Goal: Communication & Community: Answer question/provide support

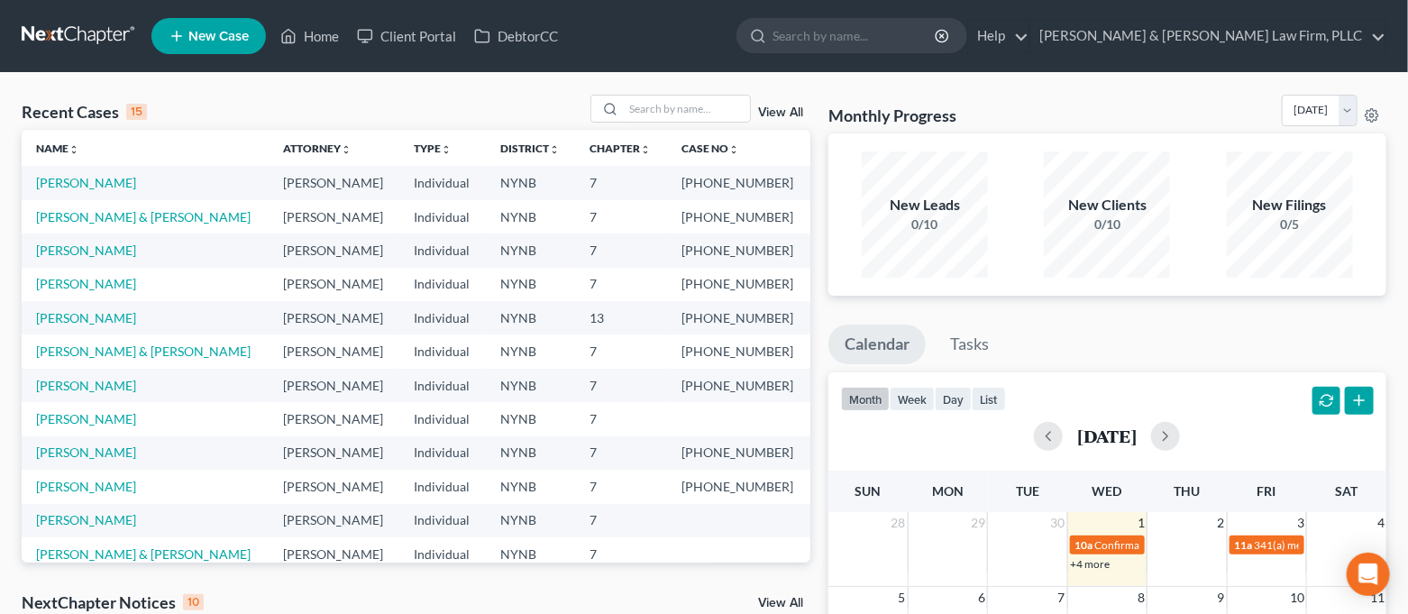
click at [87, 393] on td "[PERSON_NAME]" at bounding box center [145, 385] width 247 height 33
click at [87, 388] on link "[PERSON_NAME]" at bounding box center [86, 385] width 100 height 15
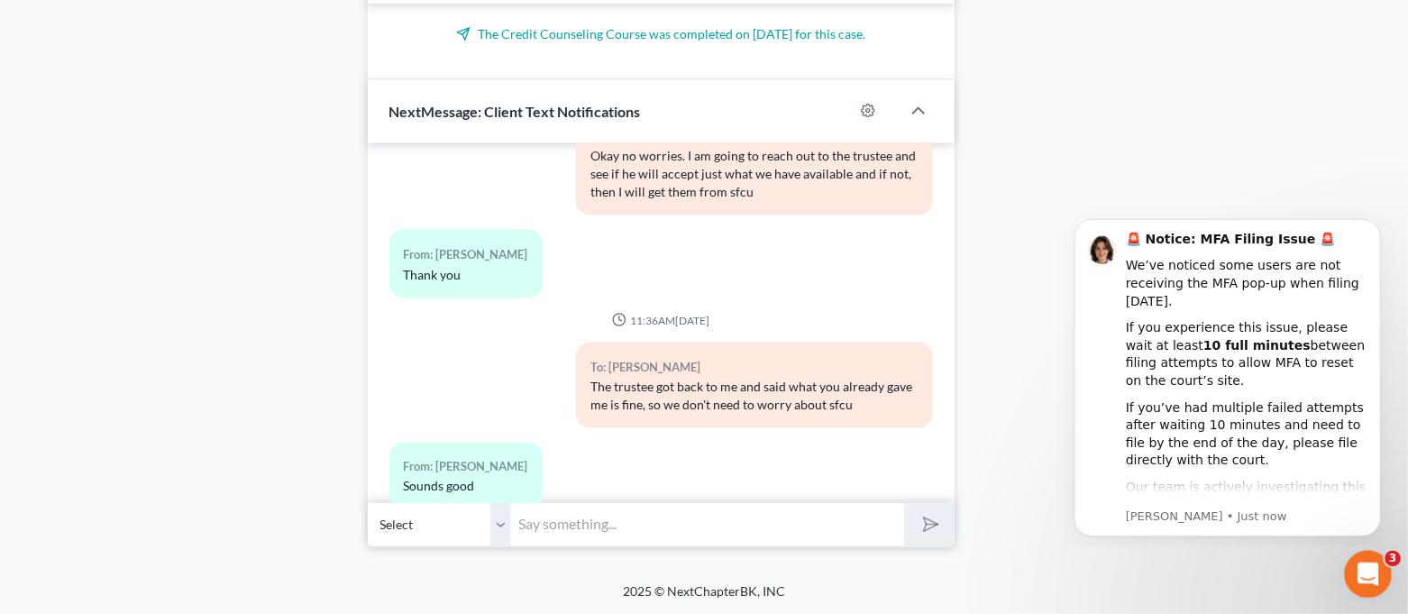
click at [1353, 566] on div "Open Intercom Messenger" at bounding box center [1365, 571] width 59 height 59
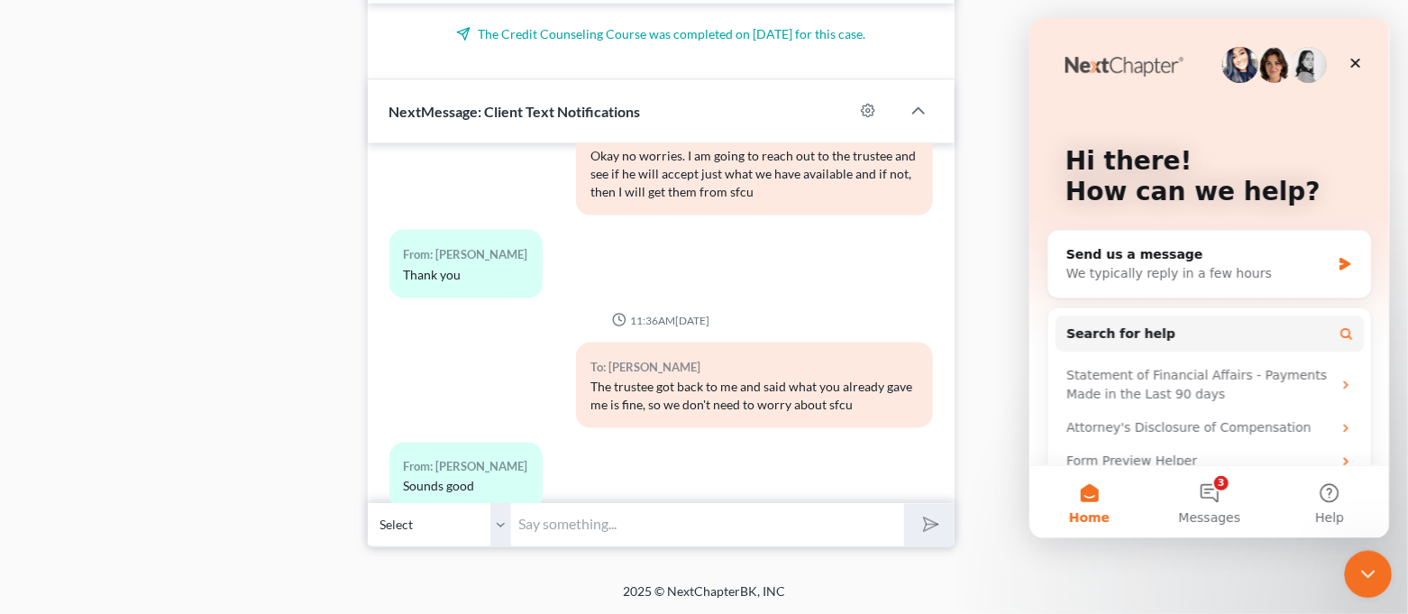
click at [1365, 568] on icon "Close Intercom Messenger" at bounding box center [1366, 572] width 22 height 22
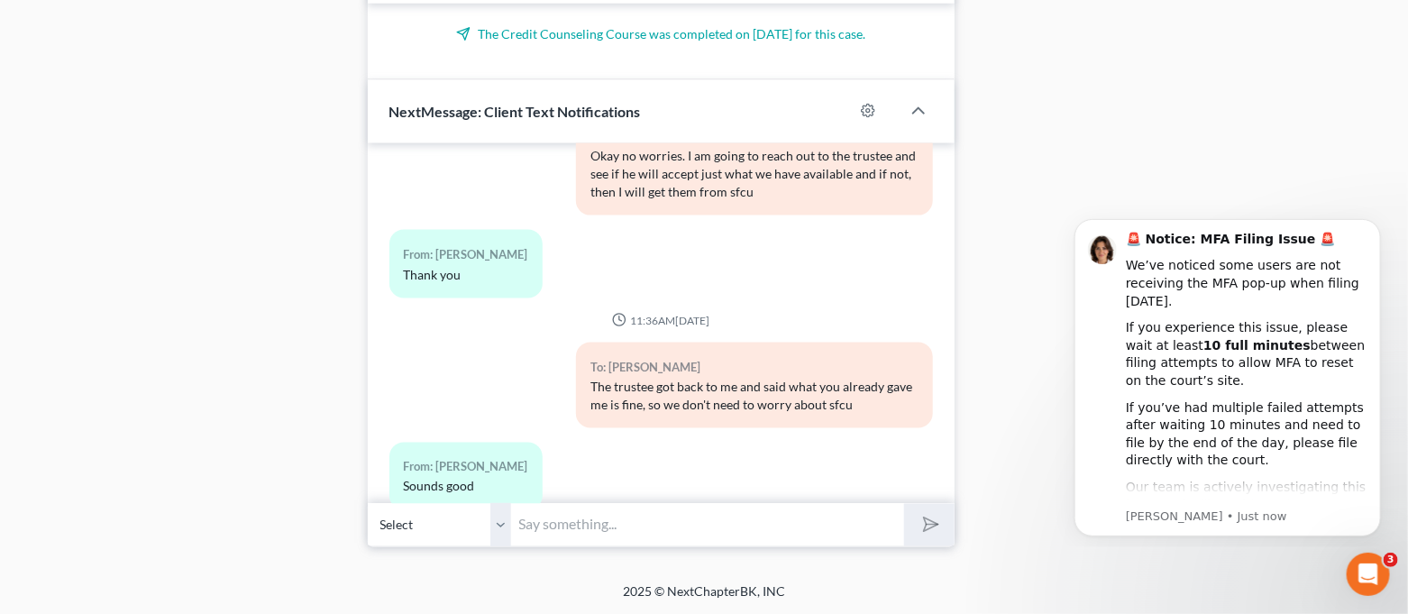
click at [730, 538] on input "text" at bounding box center [708, 525] width 393 height 44
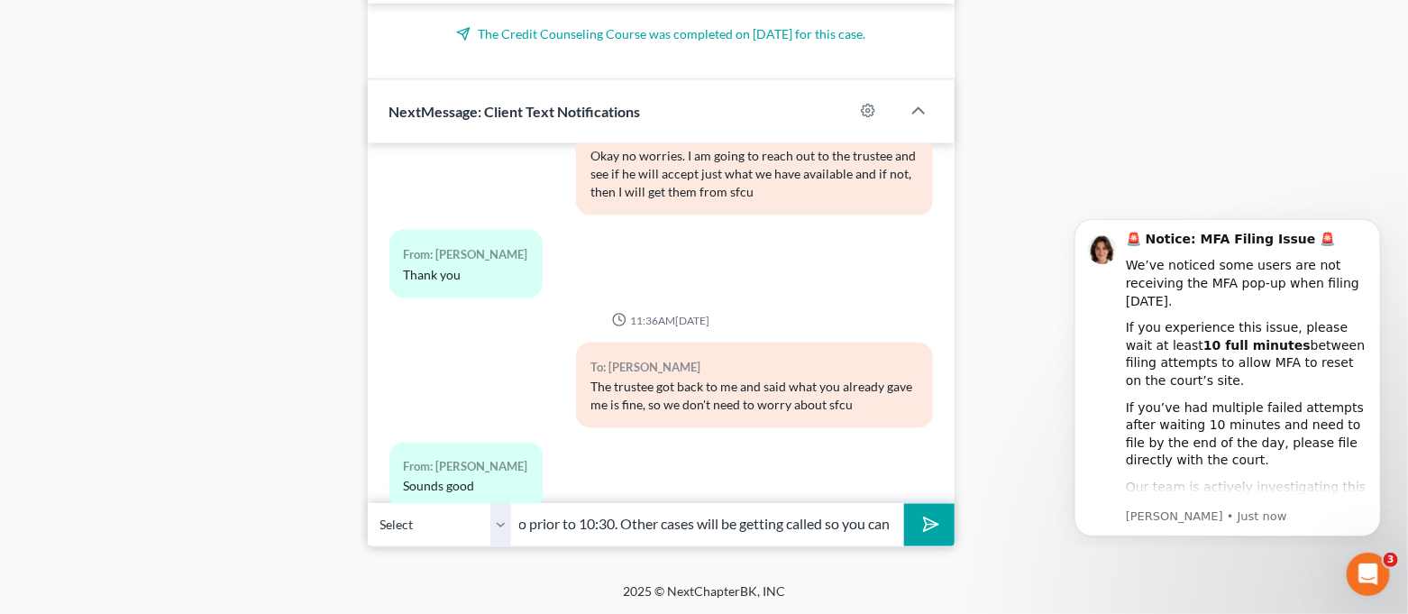
scroll to position [0, 632]
type input "Good morning! Just wanted to suggest logging on to your zoom court meeting abou…"
click at [1369, 570] on icon "Open Intercom Messenger" at bounding box center [1366, 572] width 30 height 30
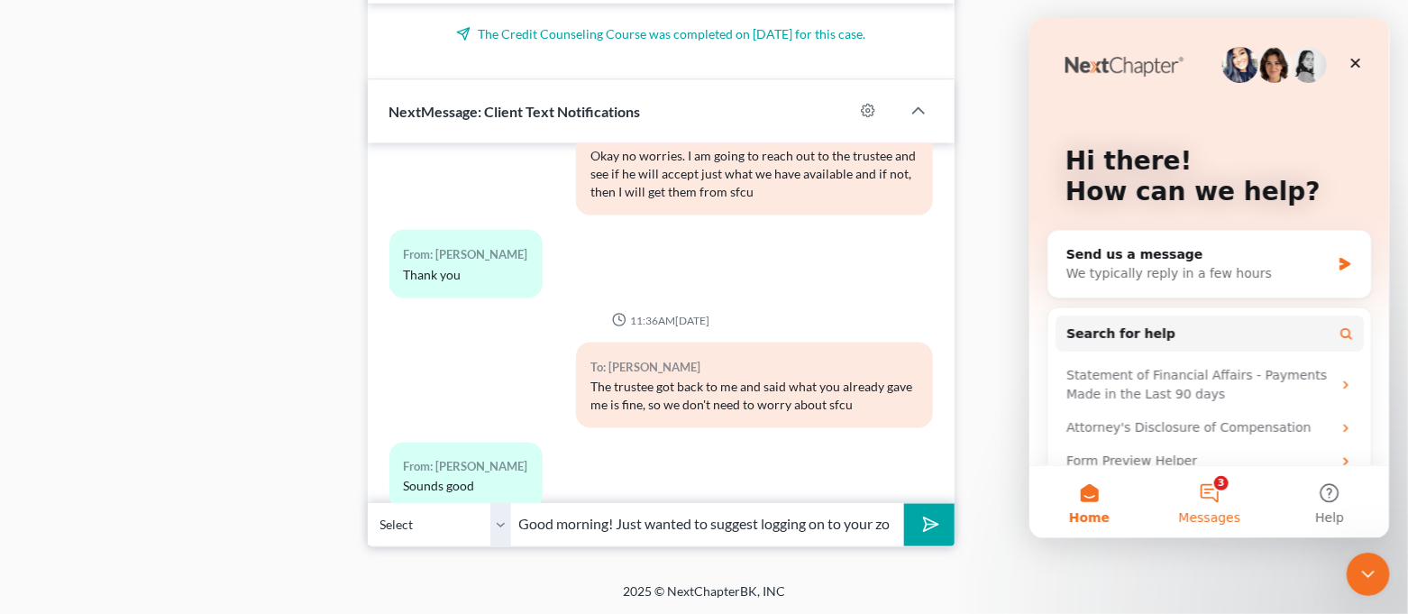
click at [1214, 489] on button "3 Messages" at bounding box center [1208, 502] width 120 height 72
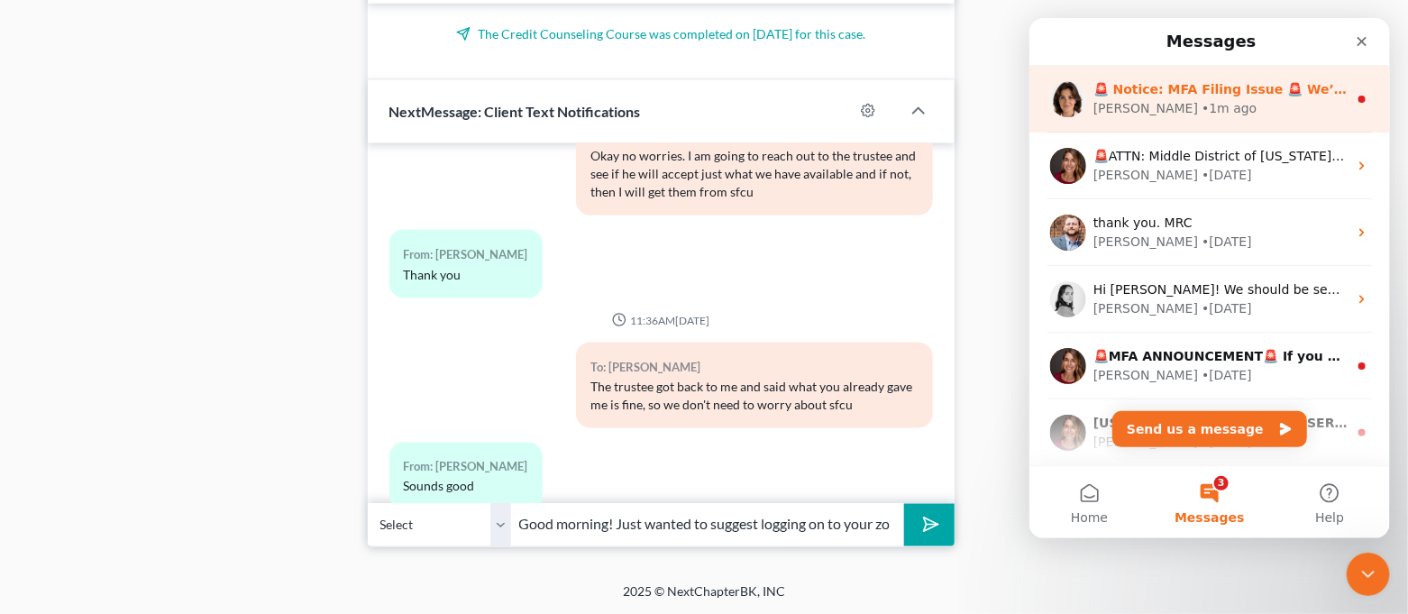
click at [1218, 118] on div "🚨 Notice: MFA Filing Issue 🚨 We’ve noticed some users are not receiving the MFA…" at bounding box center [1208, 99] width 361 height 67
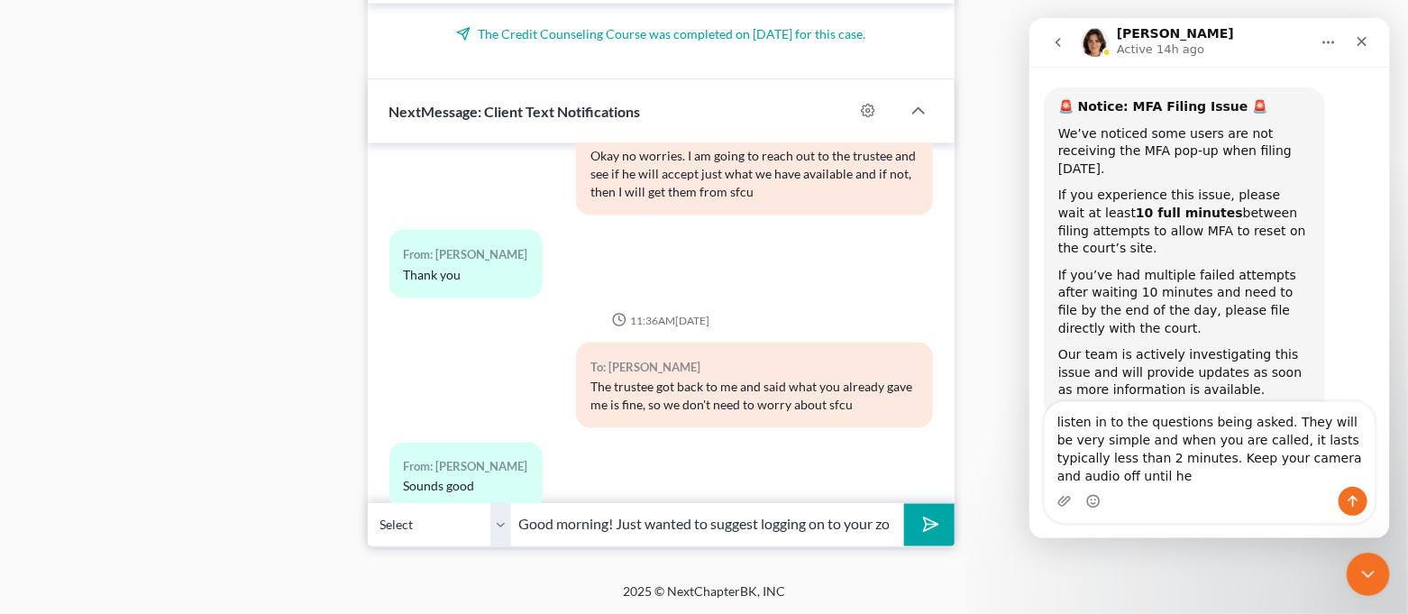
scroll to position [90, 0]
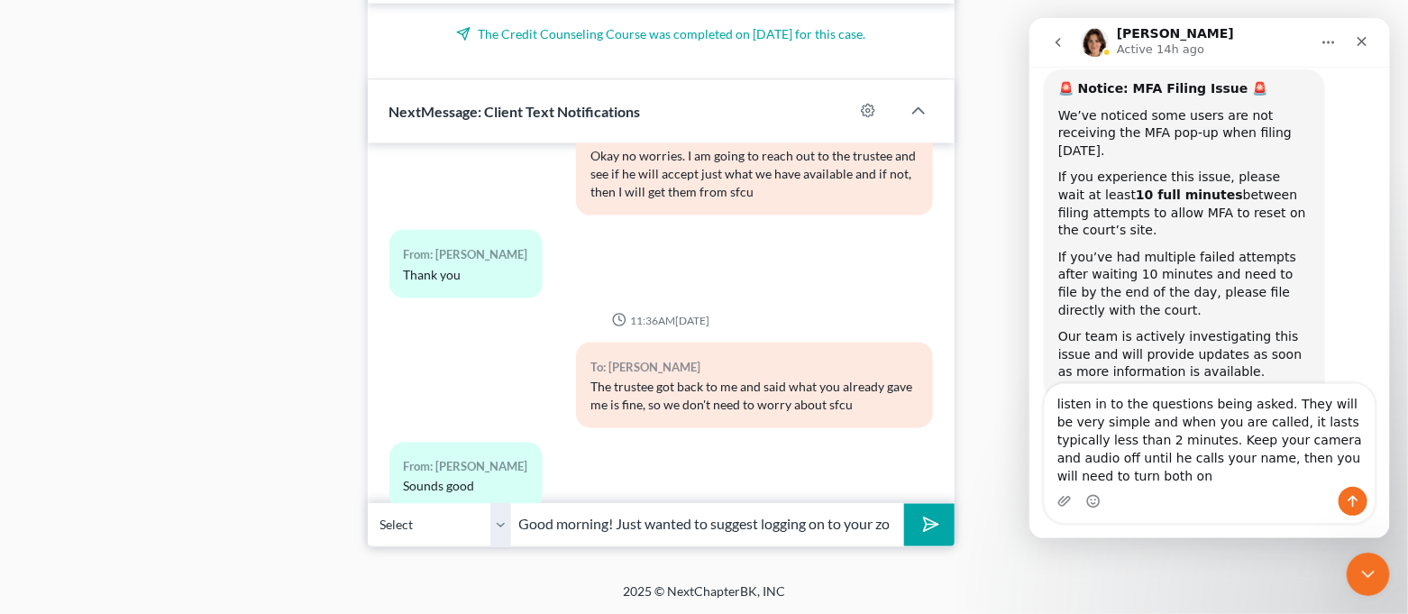
drag, startPoint x: 1050, startPoint y: 419, endPoint x: 2422, endPoint y: 501, distance: 1374.3
click at [1389, 494] on html "[PERSON_NAME] Active 14h ago Have a quick question or need help finding somethi…" at bounding box center [1208, 278] width 361 height 520
type textarea "listen in to the questions being asked. They will be very simple and when you a…"
click at [933, 537] on button "submit" at bounding box center [929, 525] width 50 height 42
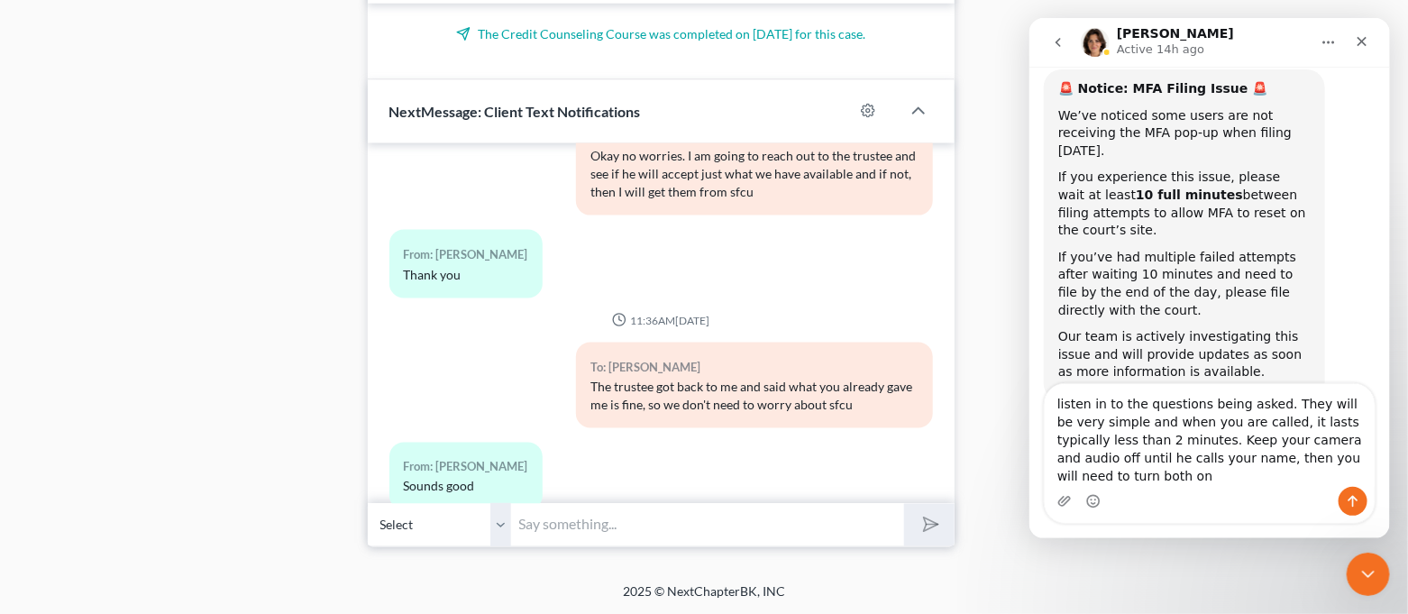
scroll to position [10280, 0]
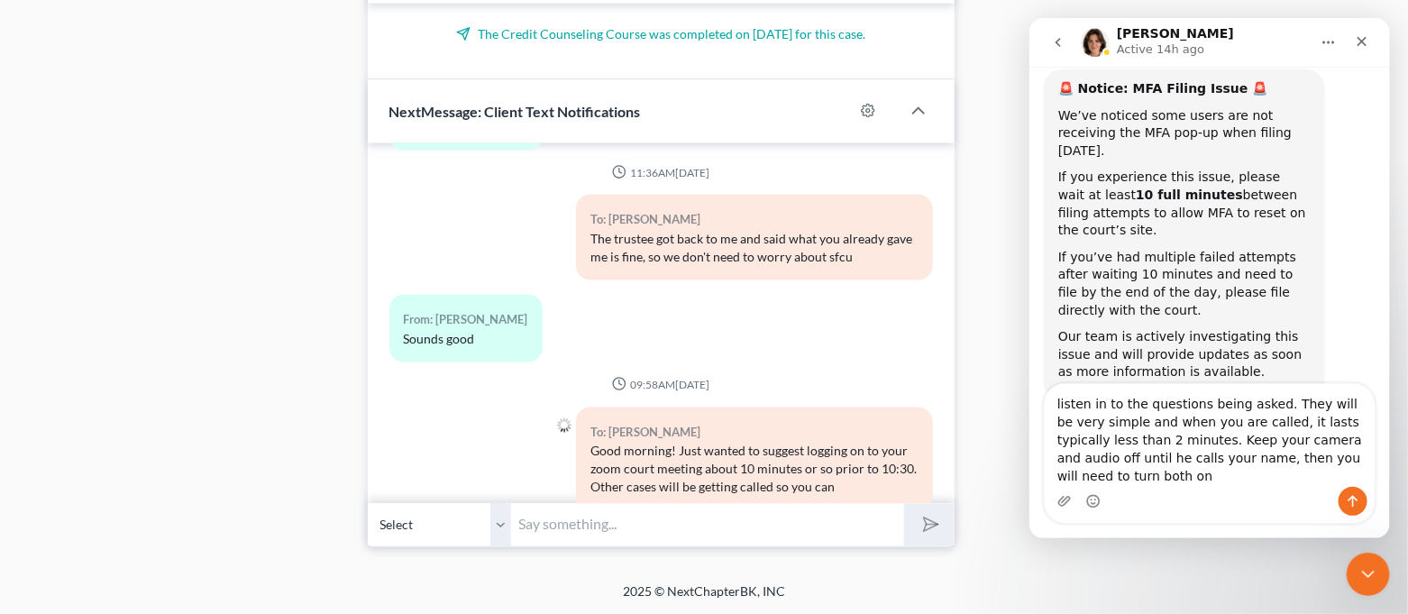
paste input "listen in to the questions being asked. They will be very simple and when you a…"
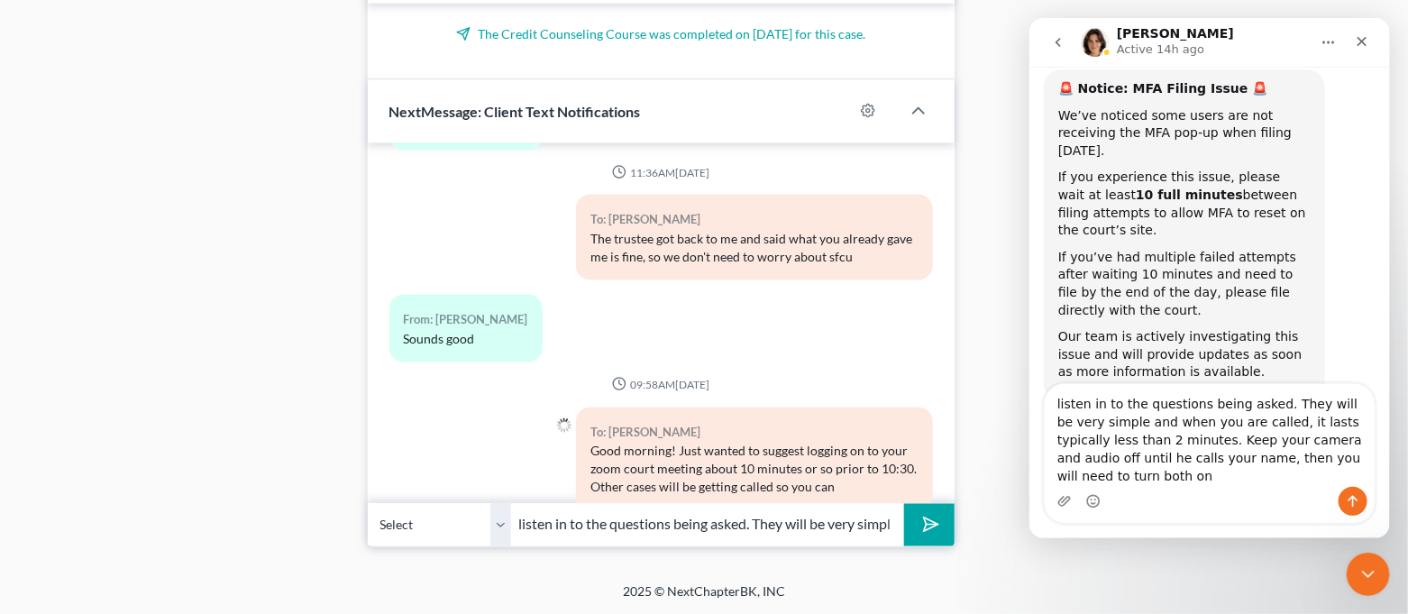
scroll to position [0, 595]
type input "listen in to the questions being asked. They will be very simple and when you a…"
click at [927, 516] on icon "submit" at bounding box center [927, 524] width 25 height 25
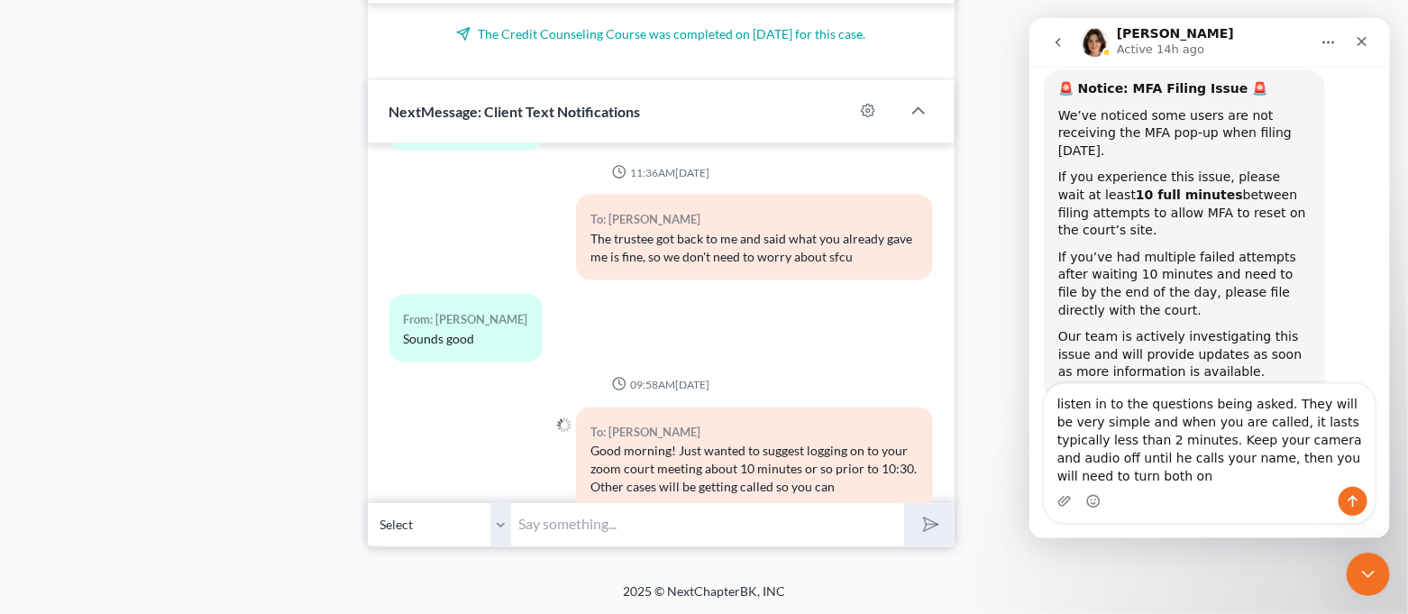
scroll to position [10399, 0]
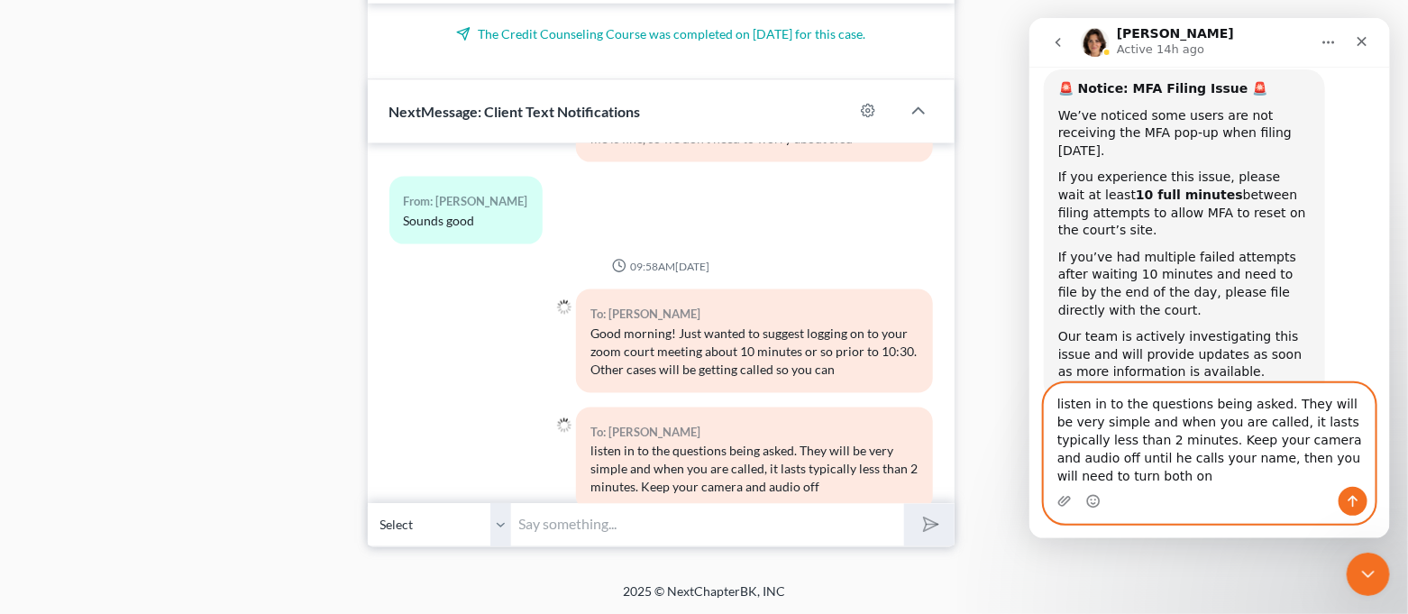
click at [1333, 458] on textarea "listen in to the questions being asked. They will be very simple and when you a…" at bounding box center [1209, 435] width 330 height 103
drag, startPoint x: 1328, startPoint y: 461, endPoint x: 1354, endPoint y: 478, distance: 30.8
click at [1354, 478] on textarea "listen in to the questions being asked. They will be very simple and when you a…" at bounding box center [1209, 435] width 330 height 103
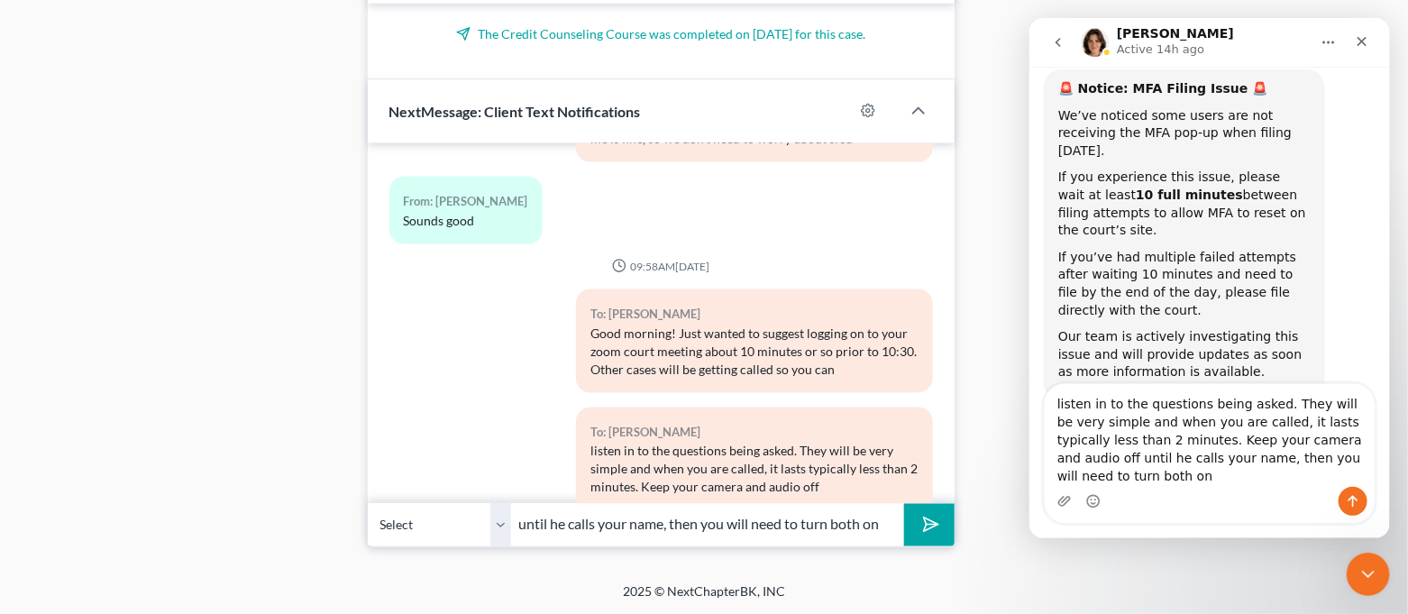
type input "until he calls your name, then you will need to turn both on"
click at [928, 522] on icon "submit" at bounding box center [927, 524] width 25 height 25
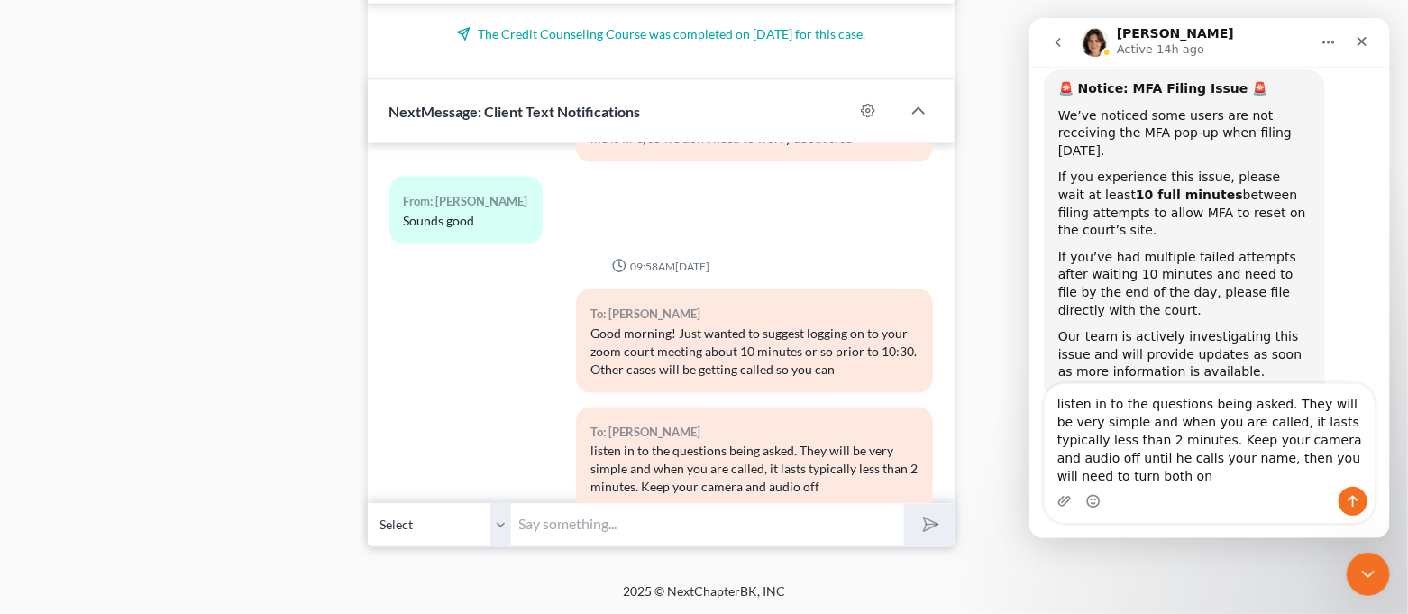
scroll to position [10499, 0]
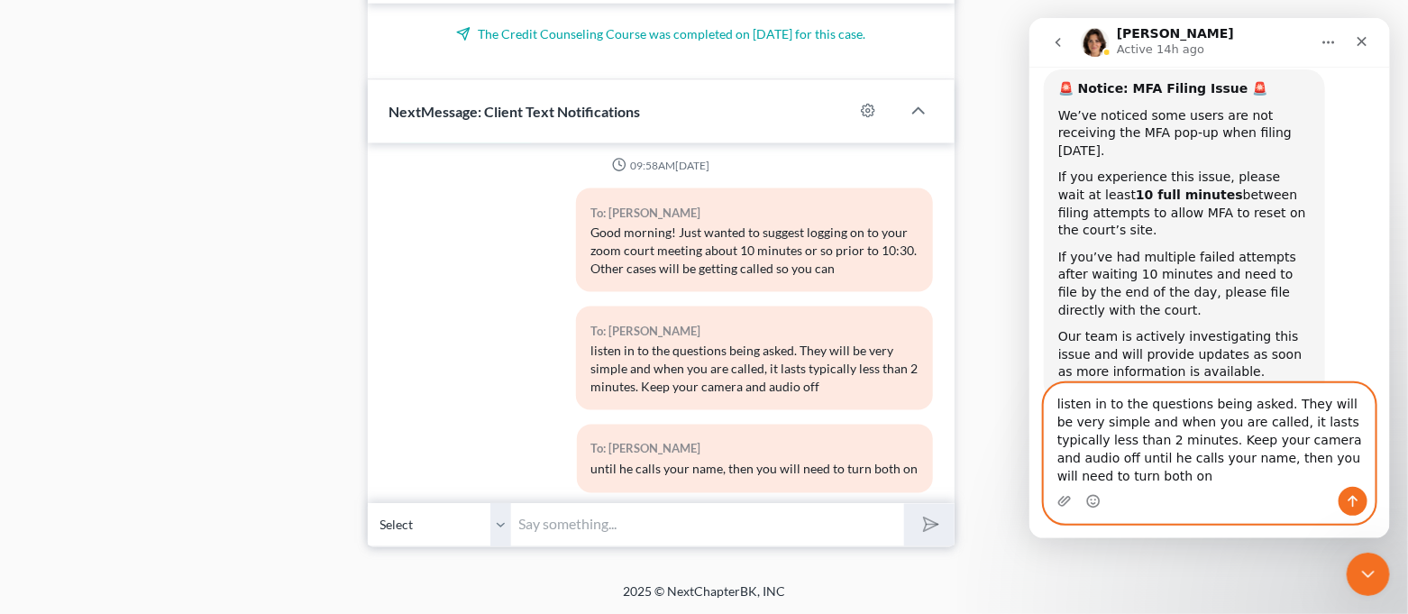
click at [1215, 473] on textarea "listen in to the questions being asked. They will be very simple and when you a…" at bounding box center [1209, 435] width 330 height 103
drag, startPoint x: 1053, startPoint y: 422, endPoint x: 1375, endPoint y: 479, distance: 327.6
click at [1375, 479] on div "listen in to the questions being asked. They will be very simple and when you a…" at bounding box center [1208, 453] width 361 height 141
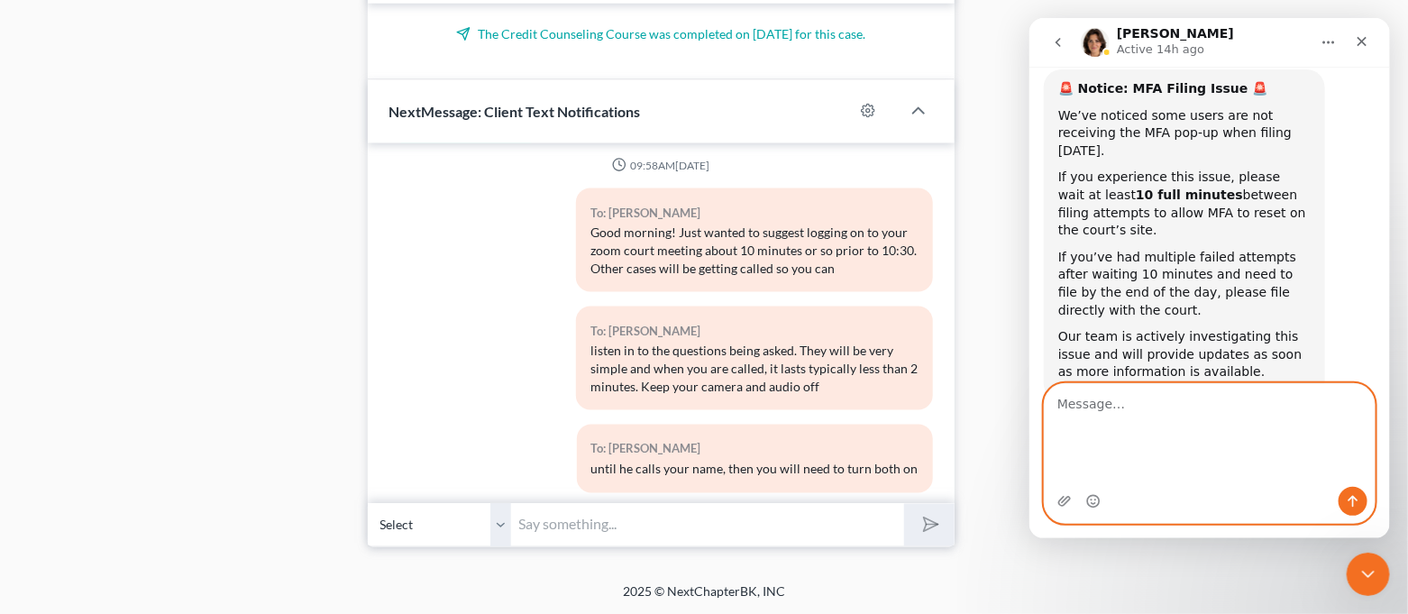
scroll to position [36, 0]
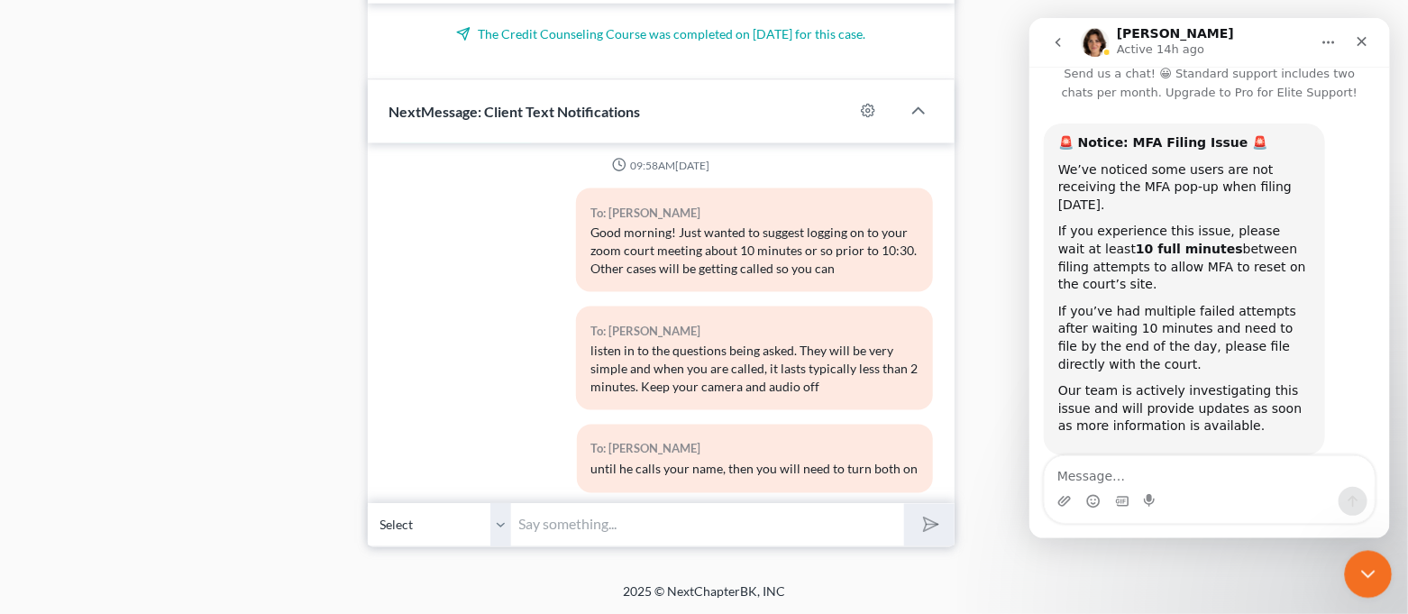
click at [1368, 564] on icon "Close Intercom Messenger" at bounding box center [1366, 572] width 22 height 22
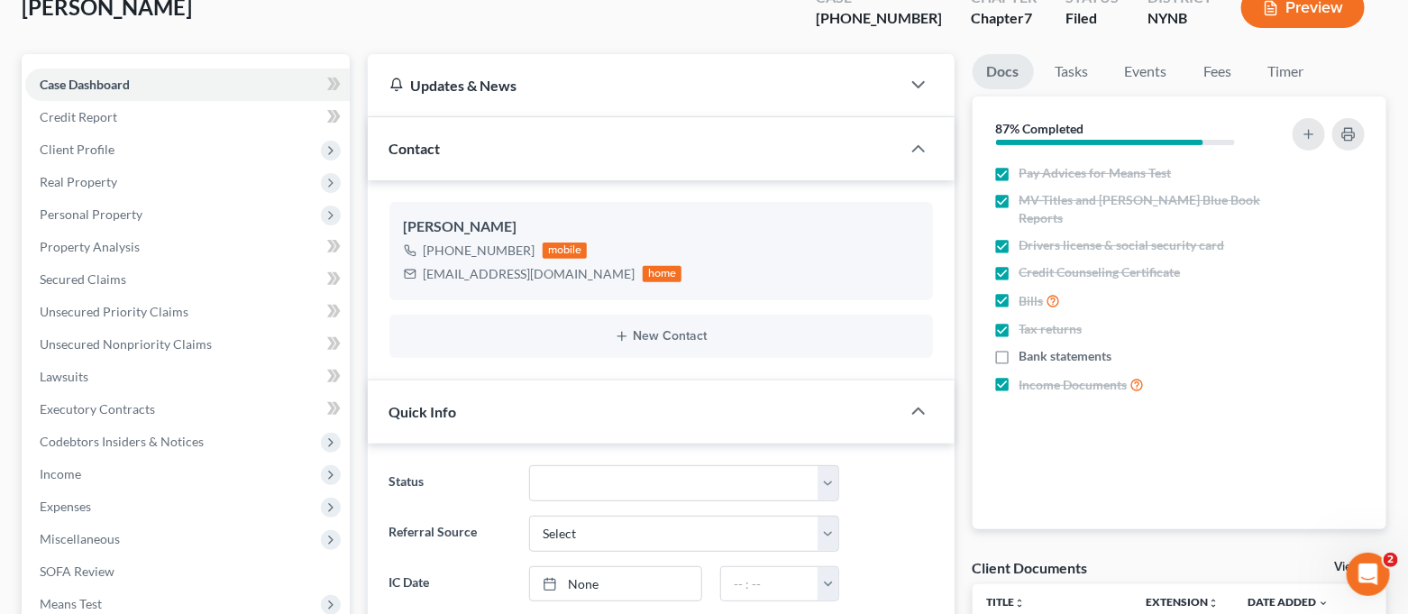
scroll to position [0, 0]
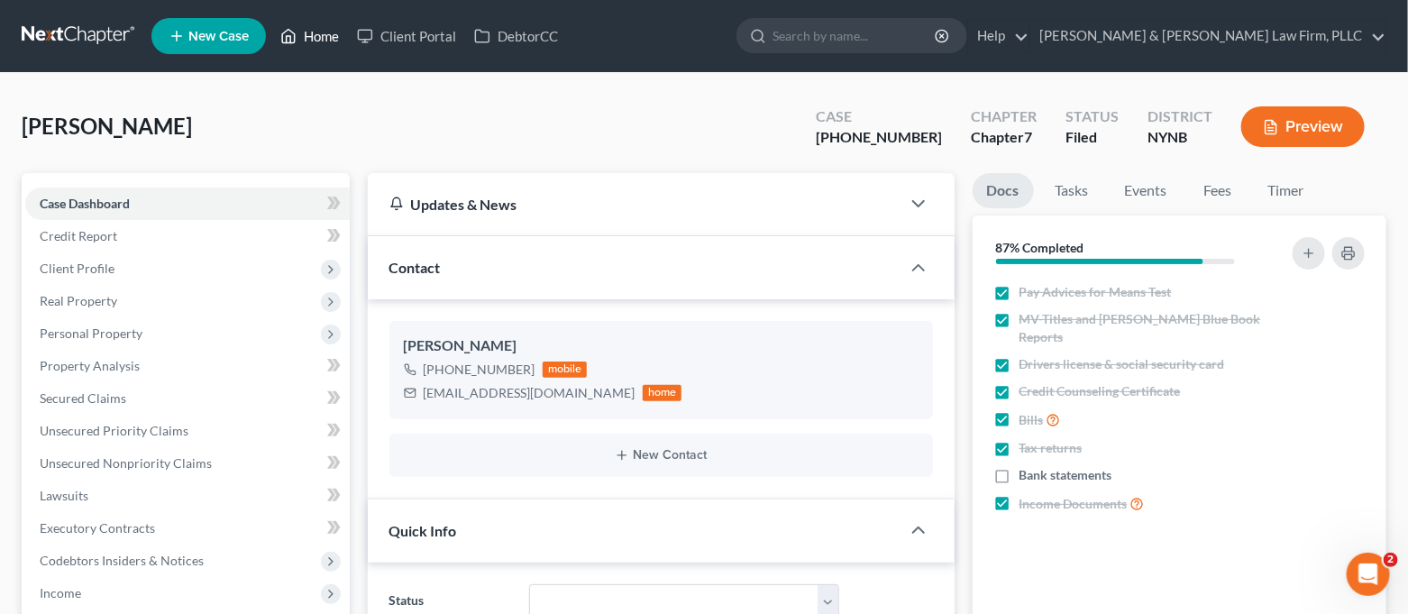
click at [323, 45] on link "Home" at bounding box center [309, 36] width 77 height 32
